Goal: Register for event/course

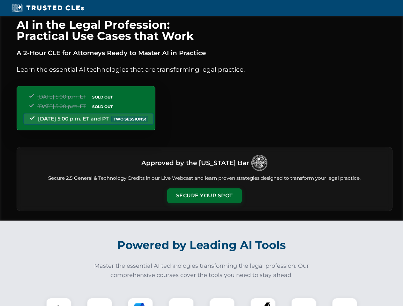
click at [204, 196] on button "Secure Your Spot" at bounding box center [204, 196] width 75 height 15
click at [59, 302] on img at bounding box center [58, 310] width 19 height 19
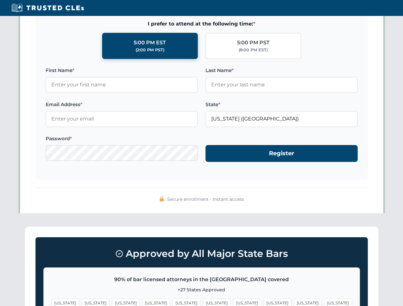
click at [233, 302] on span "[US_STATE]" at bounding box center [247, 303] width 28 height 9
click at [294, 302] on span "[US_STATE]" at bounding box center [308, 303] width 28 height 9
